Goal: Task Accomplishment & Management: Manage account settings

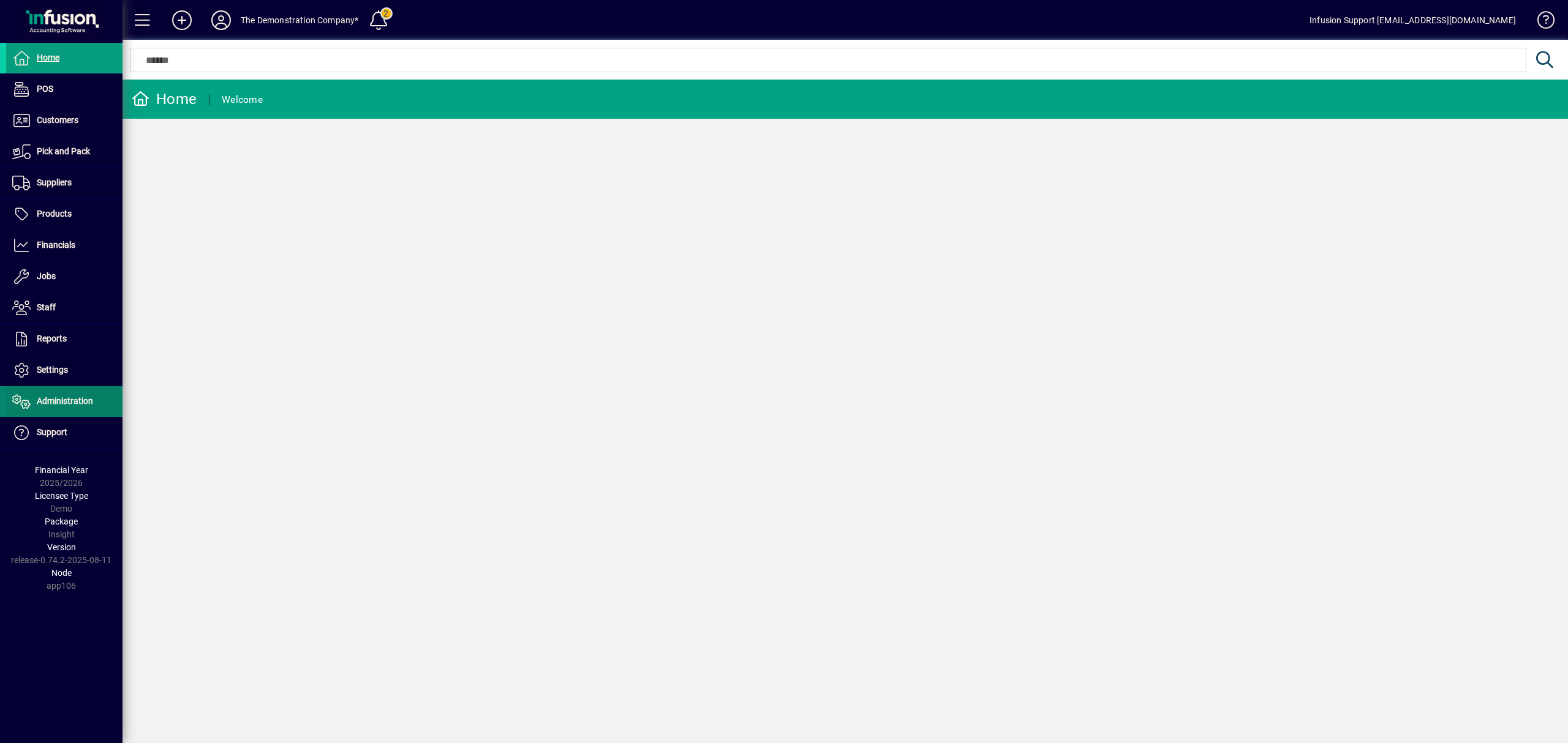
click at [35, 409] on span "Administration" at bounding box center [49, 402] width 87 height 15
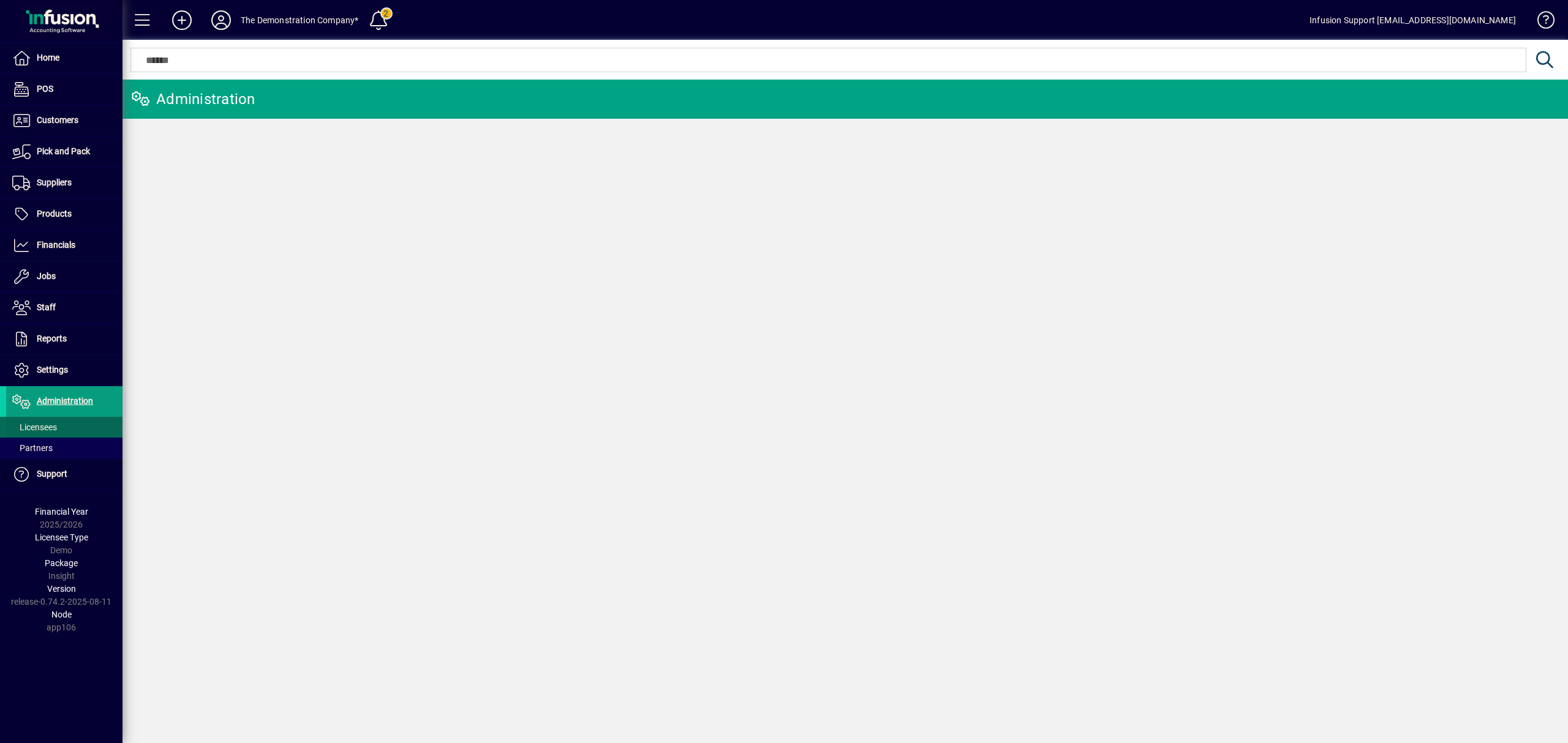
click at [47, 424] on span "Licensees" at bounding box center [34, 427] width 44 height 10
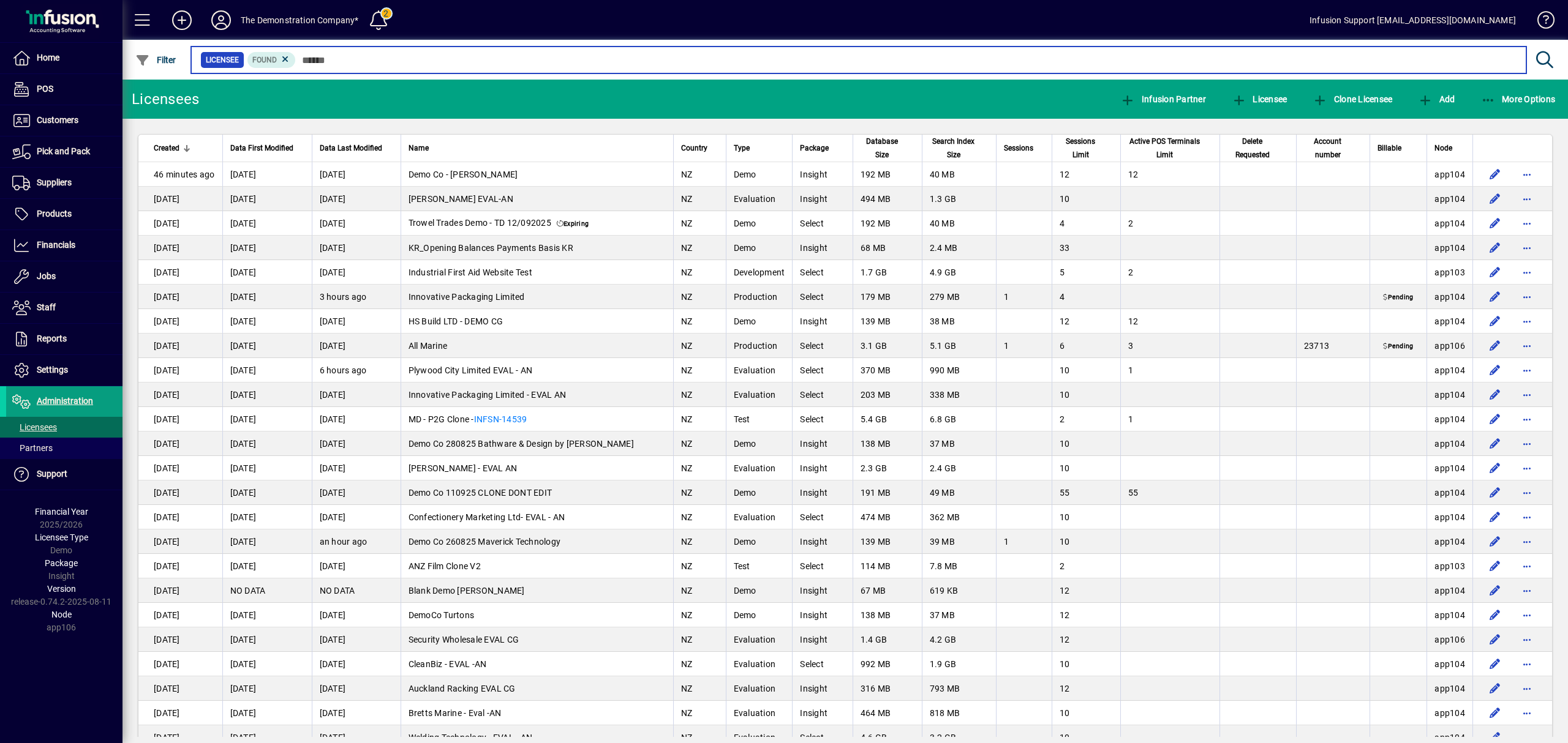
click at [324, 56] on input "text" at bounding box center [907, 60] width 1221 height 18
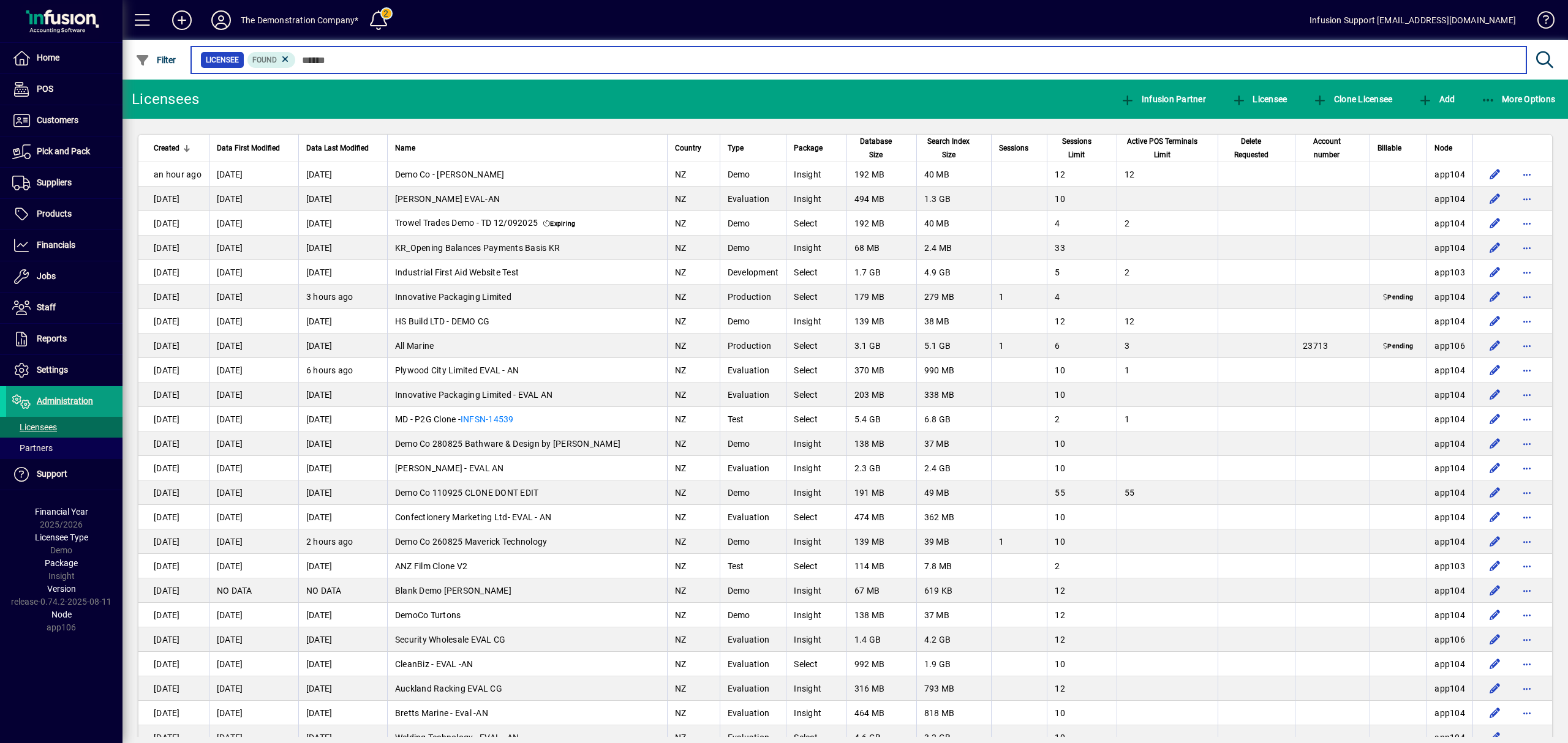
click at [651, 84] on mat-drawer-content "The Demonstration Company* 2 Infusion Support [EMAIL_ADDRESS][DOMAIN_NAME] Filt…" at bounding box center [845, 371] width 1446 height 743
